Goal: Entertainment & Leisure: Consume media (video, audio)

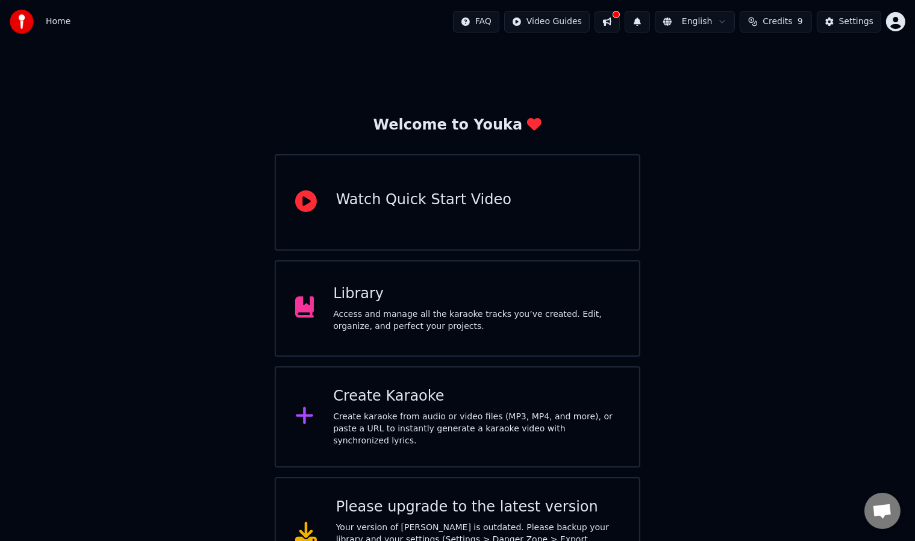
click at [496, 326] on div "Access and manage all the karaoke tracks you’ve created. Edit, organize, and pe…" at bounding box center [476, 320] width 287 height 24
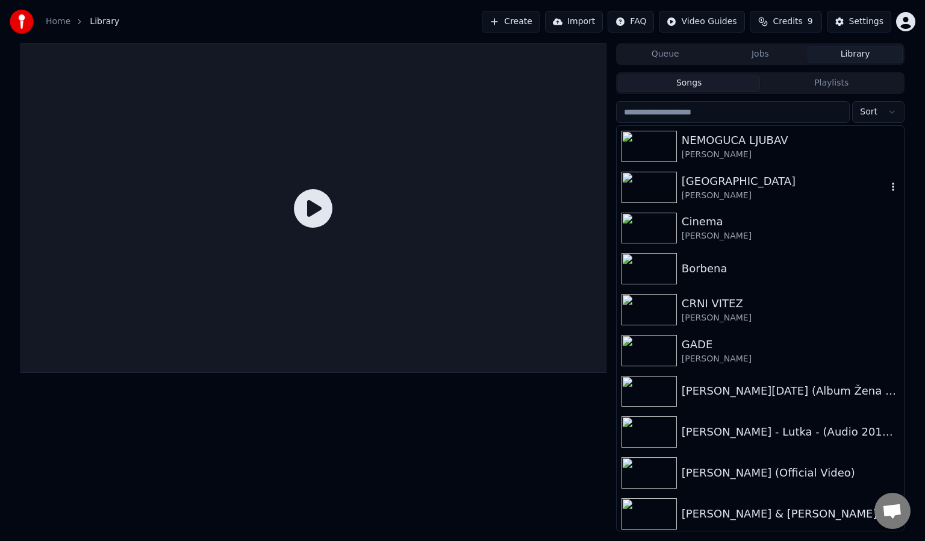
click at [751, 183] on div "[GEOGRAPHIC_DATA]" at bounding box center [784, 181] width 205 height 17
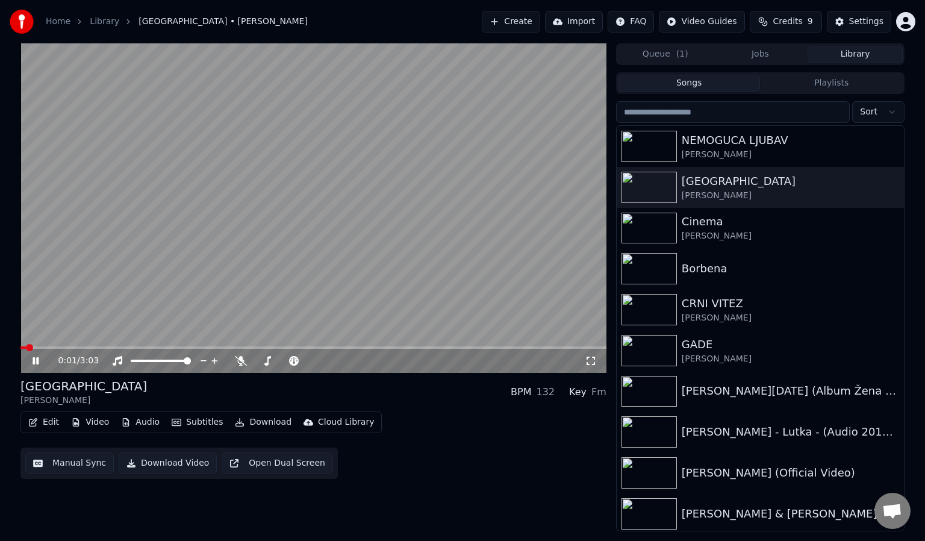
click at [583, 396] on div "Key" at bounding box center [577, 392] width 17 height 14
click at [599, 394] on div "Fm" at bounding box center [598, 392] width 15 height 14
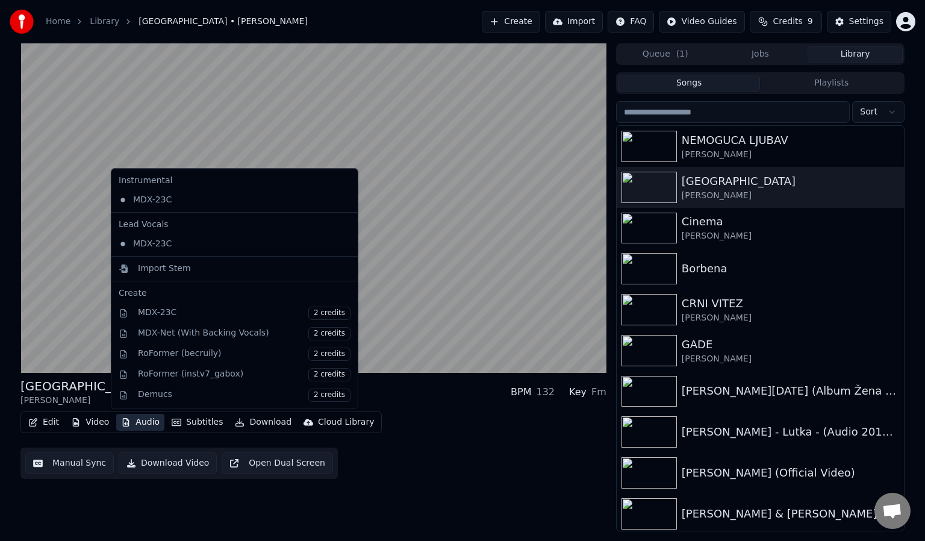
click at [145, 420] on button "Audio" at bounding box center [140, 422] width 48 height 17
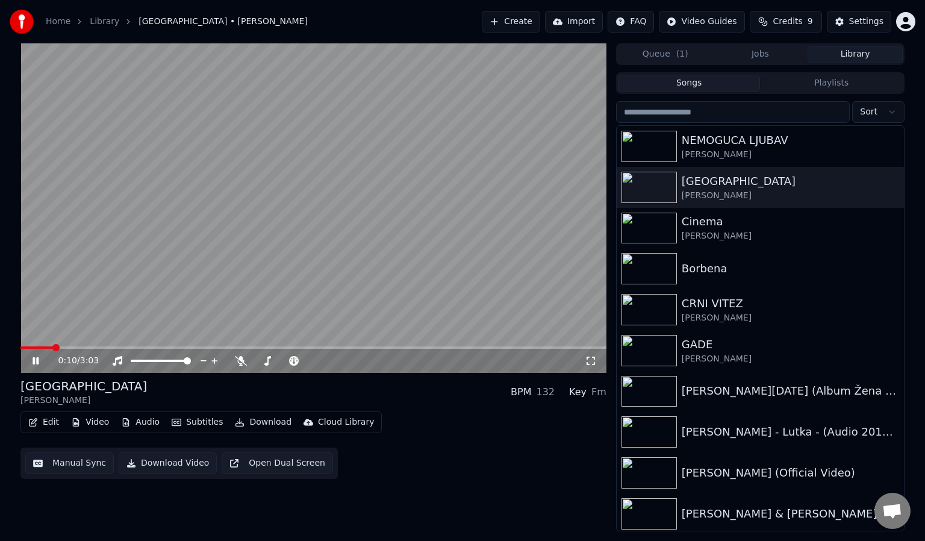
click at [367, 254] on video at bounding box center [313, 207] width 586 height 329
click at [466, 273] on video at bounding box center [313, 207] width 586 height 329
click at [599, 357] on div "0:11 / 3:03" at bounding box center [313, 361] width 576 height 12
click at [595, 358] on icon at bounding box center [591, 361] width 12 height 10
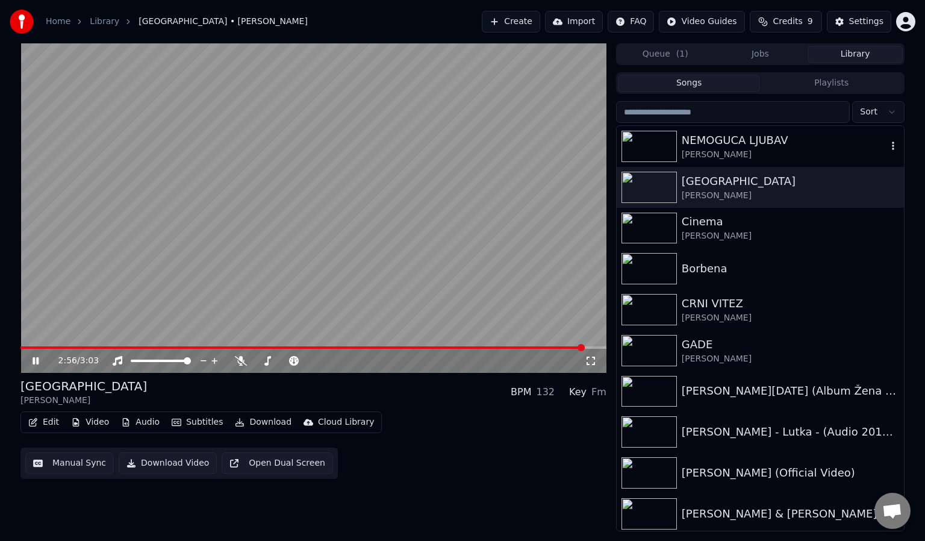
click at [737, 156] on div "[PERSON_NAME]" at bounding box center [784, 155] width 205 height 12
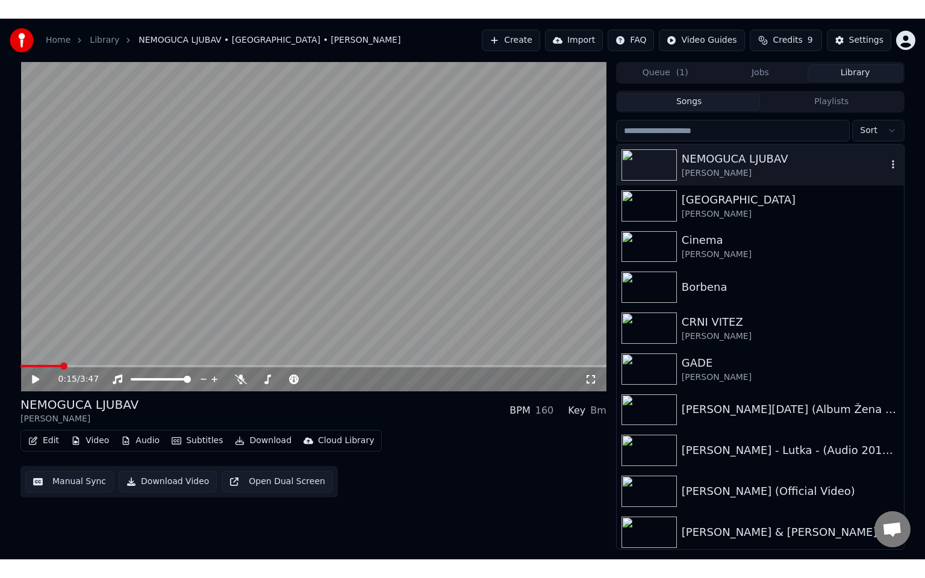
scroll to position [85, 0]
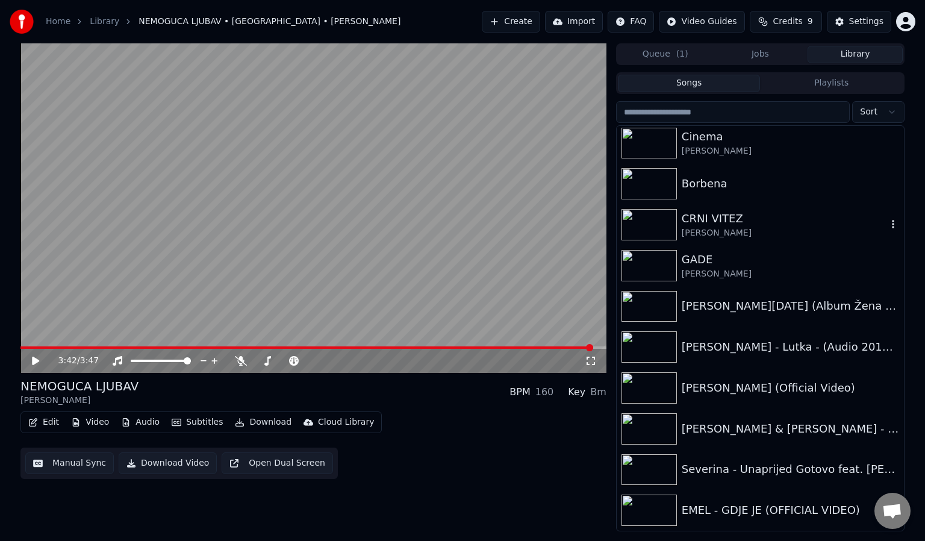
click at [736, 224] on div "CRNI VITEZ" at bounding box center [784, 218] width 205 height 17
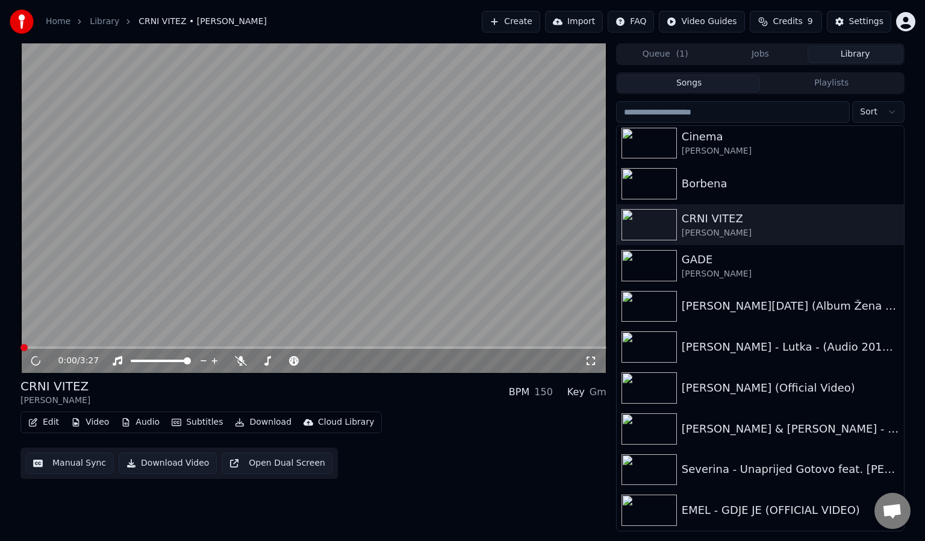
click at [593, 361] on icon at bounding box center [591, 361] width 12 height 10
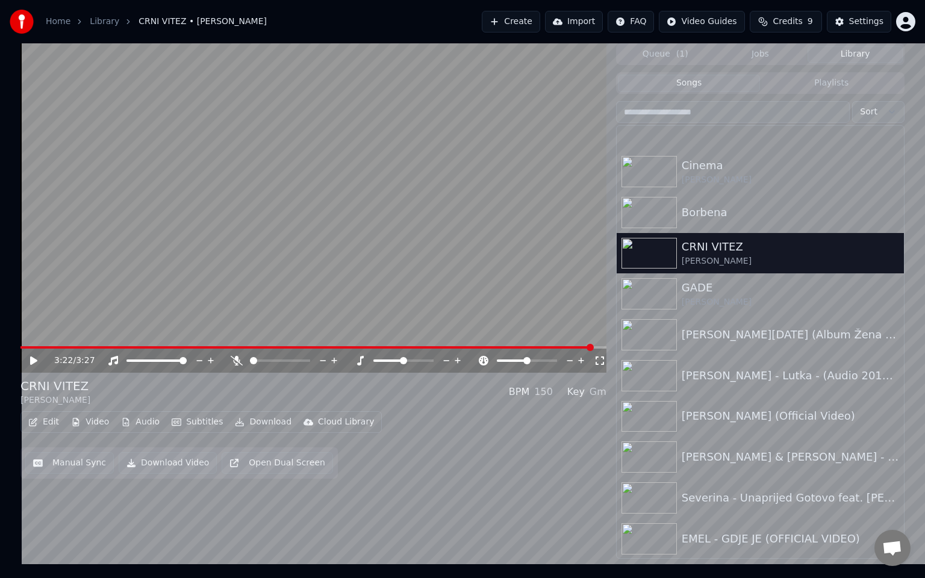
scroll to position [85, 0]
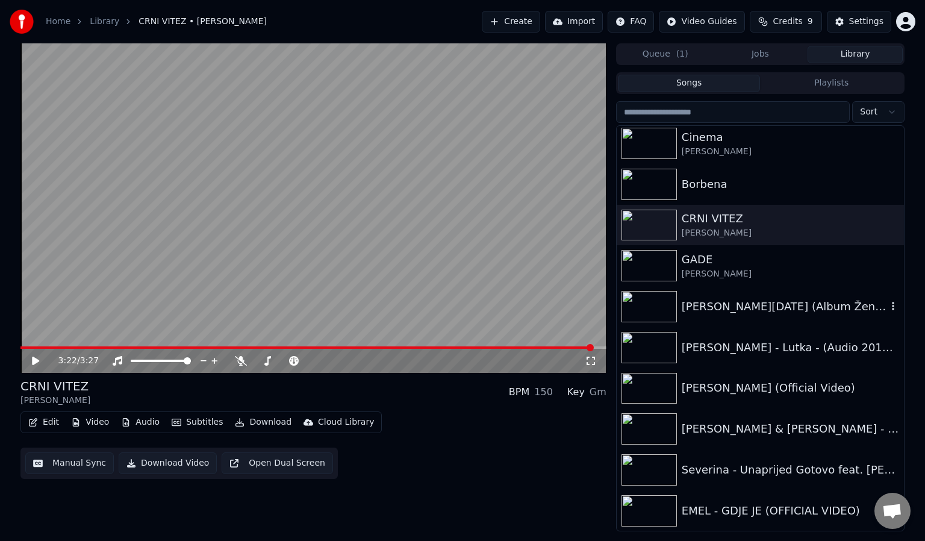
click at [662, 301] on img at bounding box center [649, 306] width 55 height 31
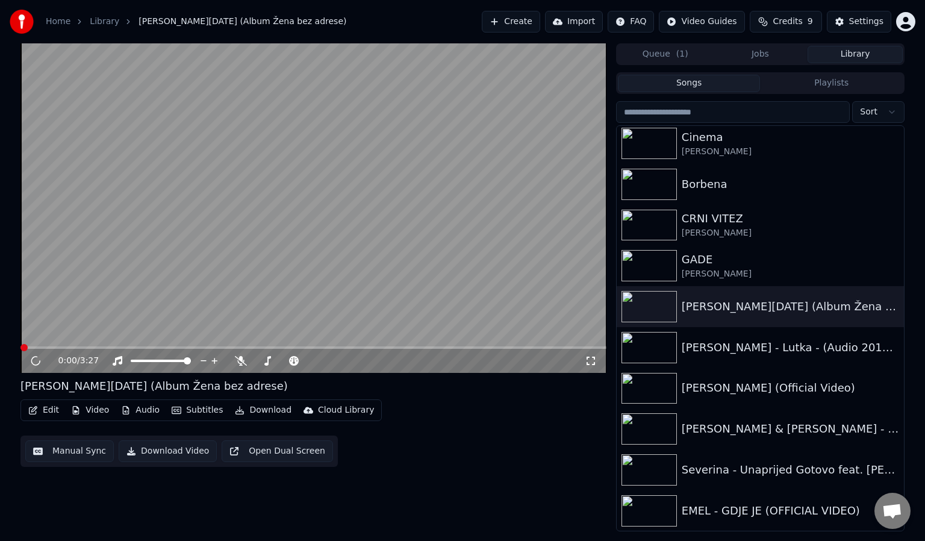
click at [590, 361] on icon at bounding box center [591, 361] width 12 height 10
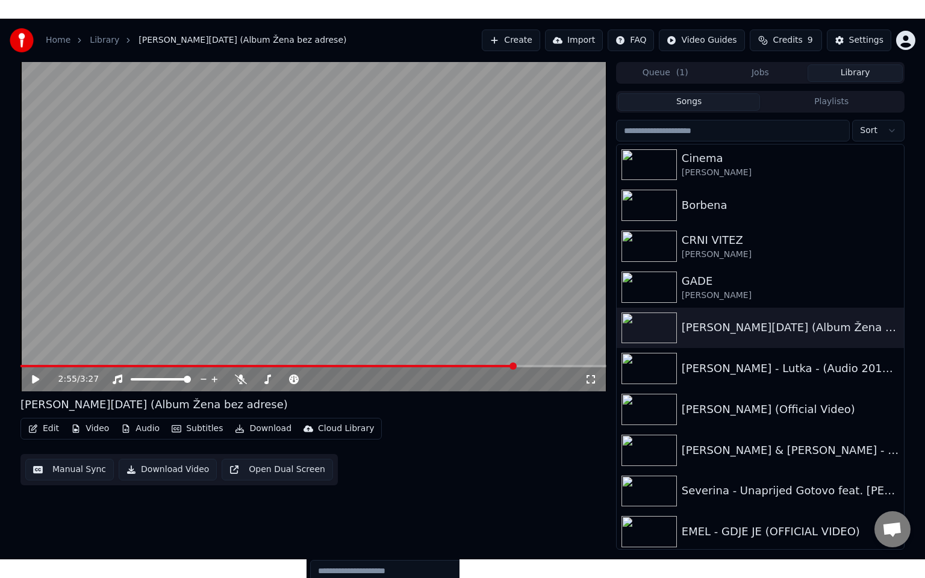
scroll to position [85, 0]
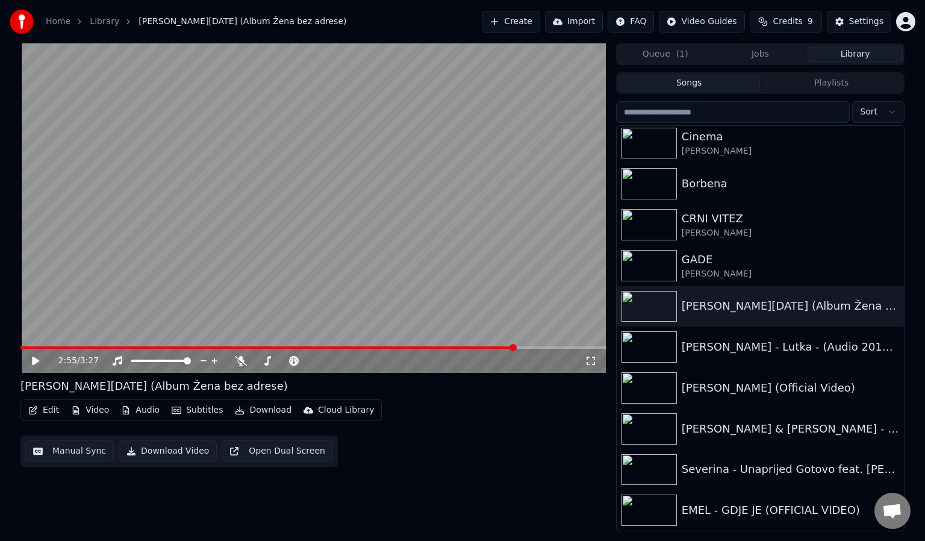
click at [769, 506] on div "EMEL - GDJE JE (OFFICIAL VIDEO)" at bounding box center [784, 510] width 205 height 17
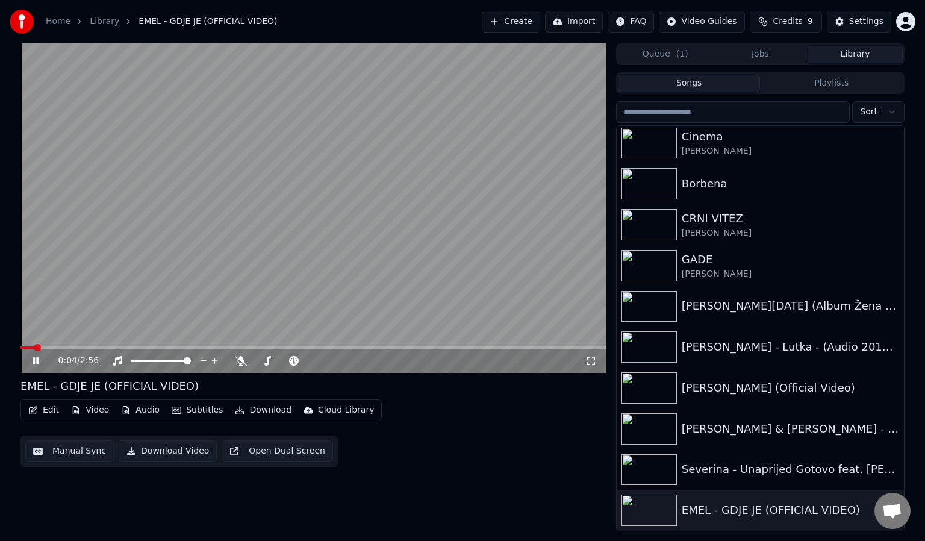
click at [591, 364] on icon at bounding box center [591, 361] width 12 height 10
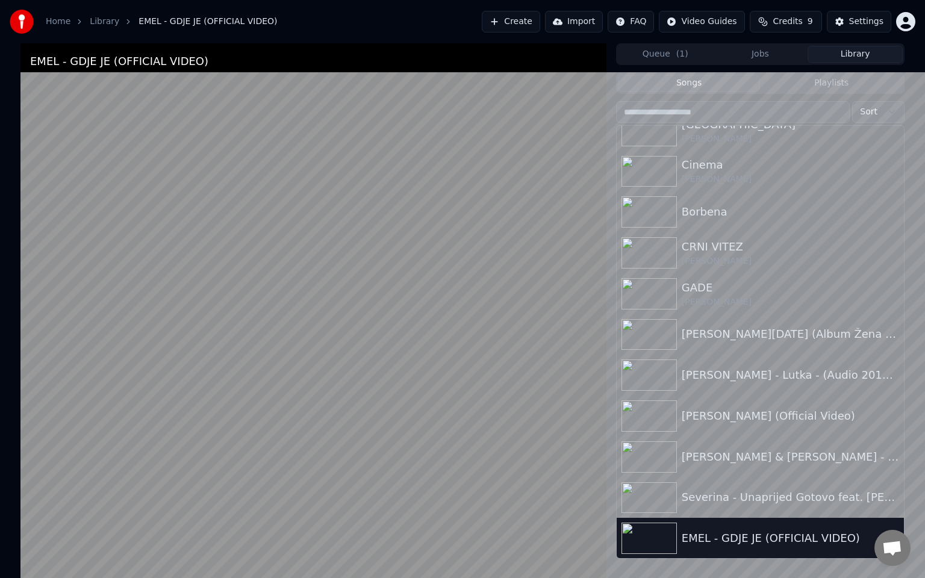
scroll to position [85, 0]
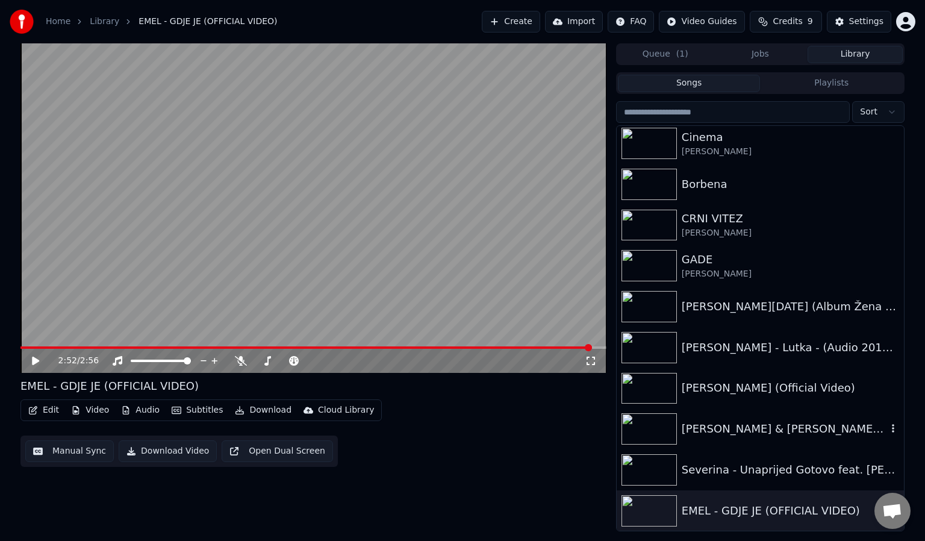
click at [651, 417] on img at bounding box center [649, 428] width 55 height 31
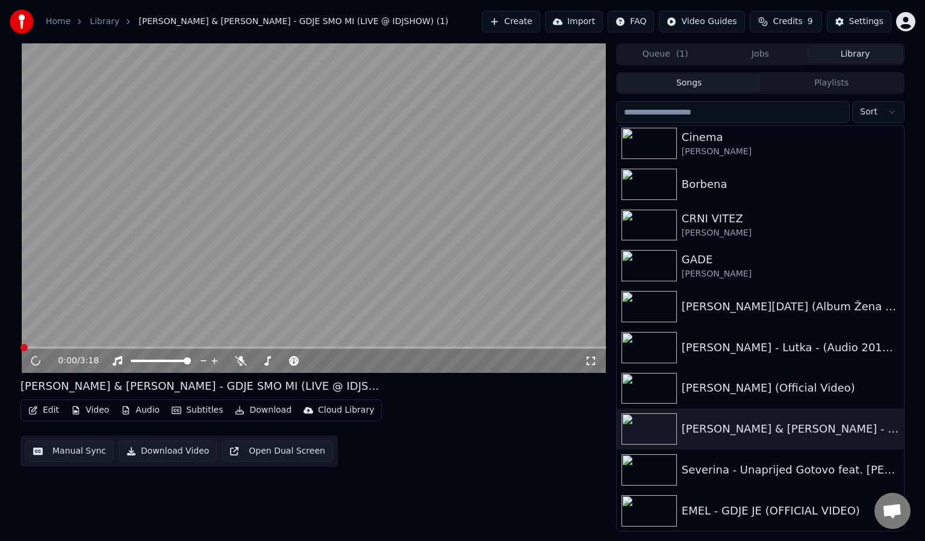
click at [590, 358] on icon at bounding box center [591, 361] width 12 height 10
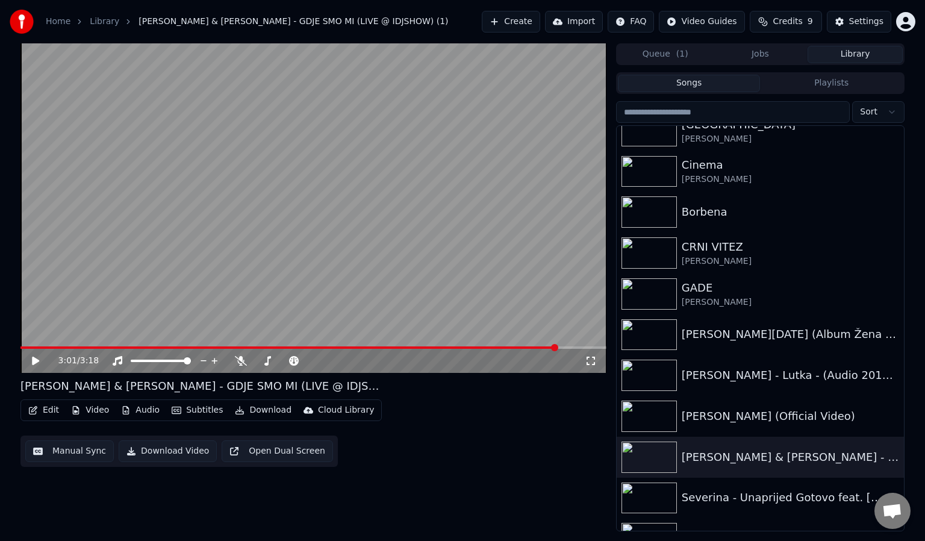
click at [831, 504] on div "Severina - Unaprijed Gotovo feat. [PERSON_NAME]" at bounding box center [784, 497] width 205 height 17
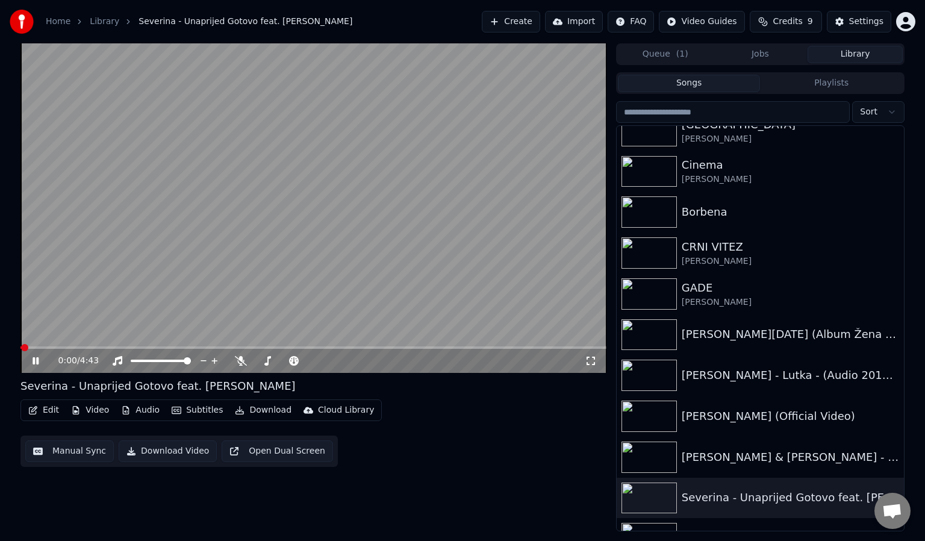
click at [590, 363] on icon at bounding box center [591, 361] width 12 height 10
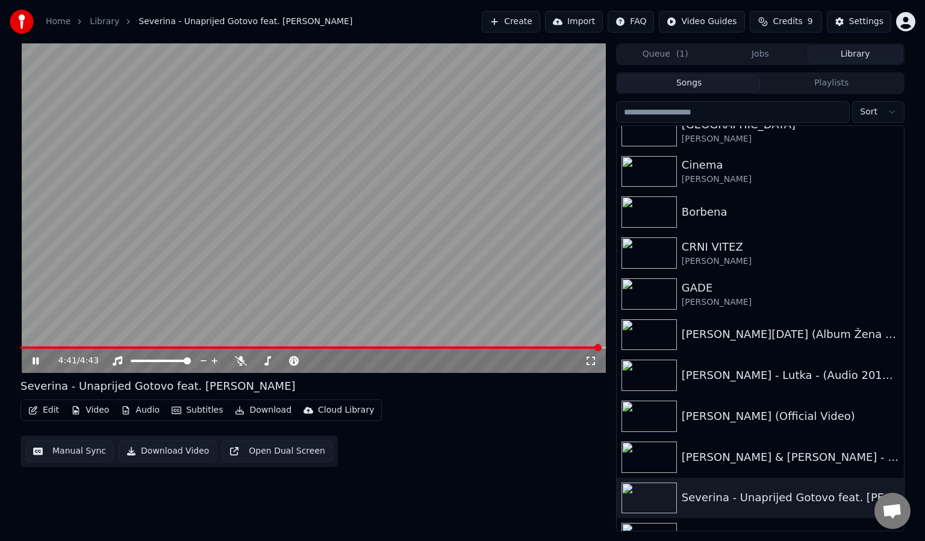
click at [520, 239] on video at bounding box center [313, 207] width 586 height 329
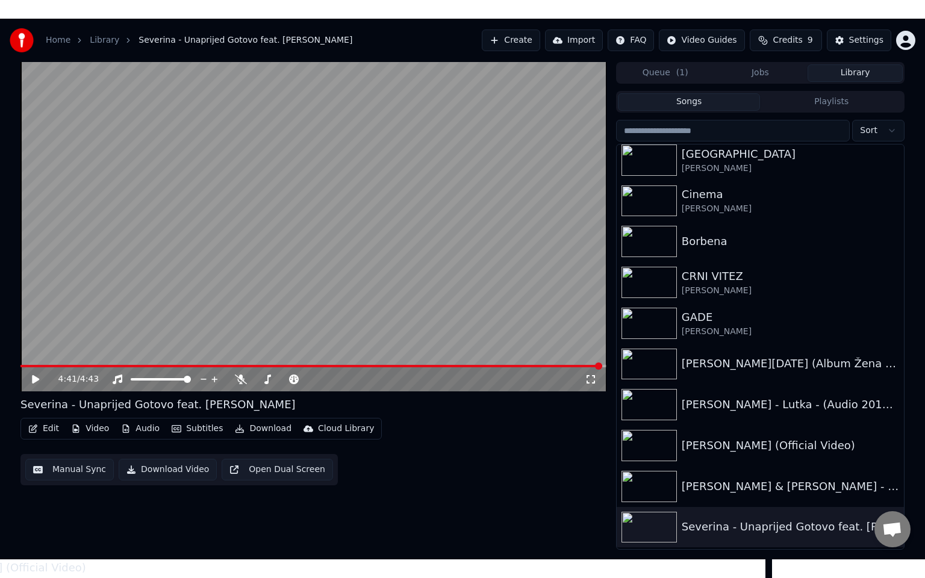
scroll to position [47, 0]
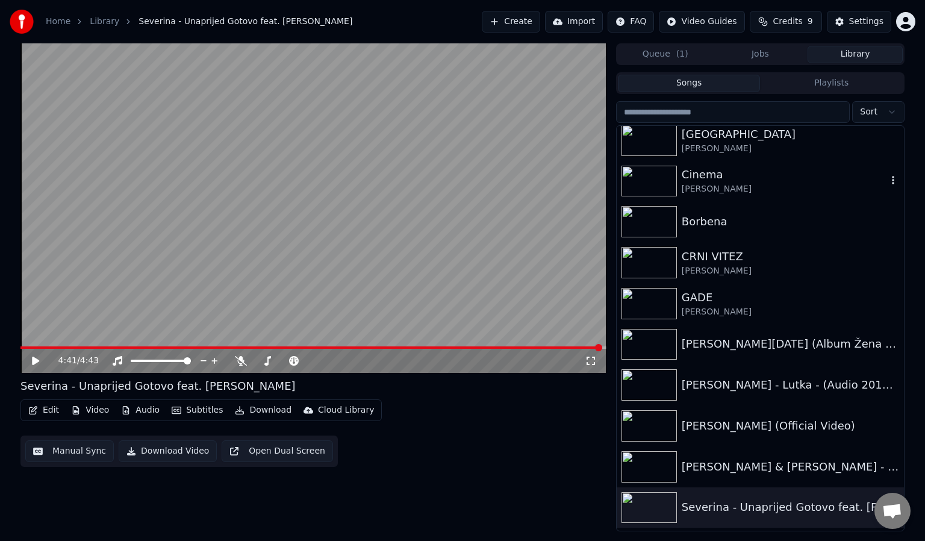
click at [816, 192] on div "[PERSON_NAME]" at bounding box center [784, 189] width 205 height 12
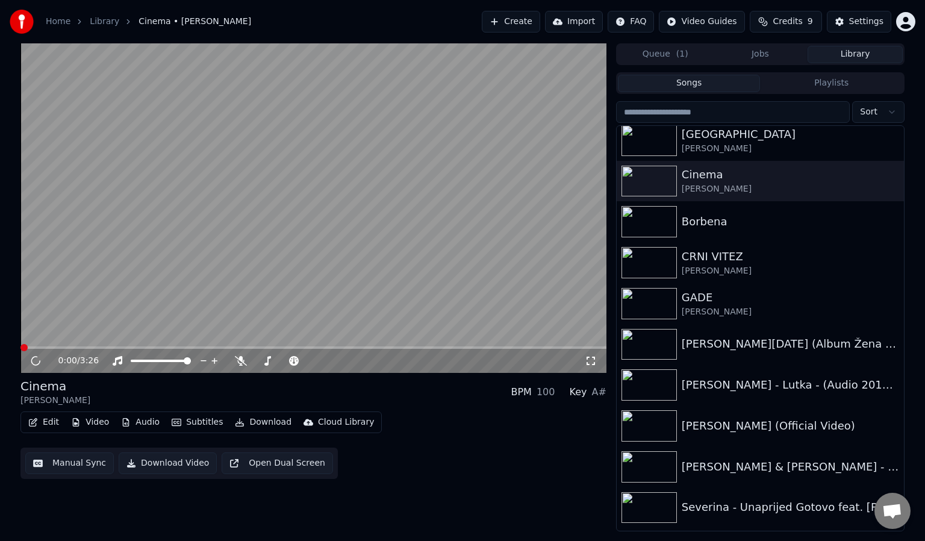
click at [595, 358] on icon at bounding box center [591, 361] width 12 height 10
